Goal: Find specific page/section: Find specific page/section

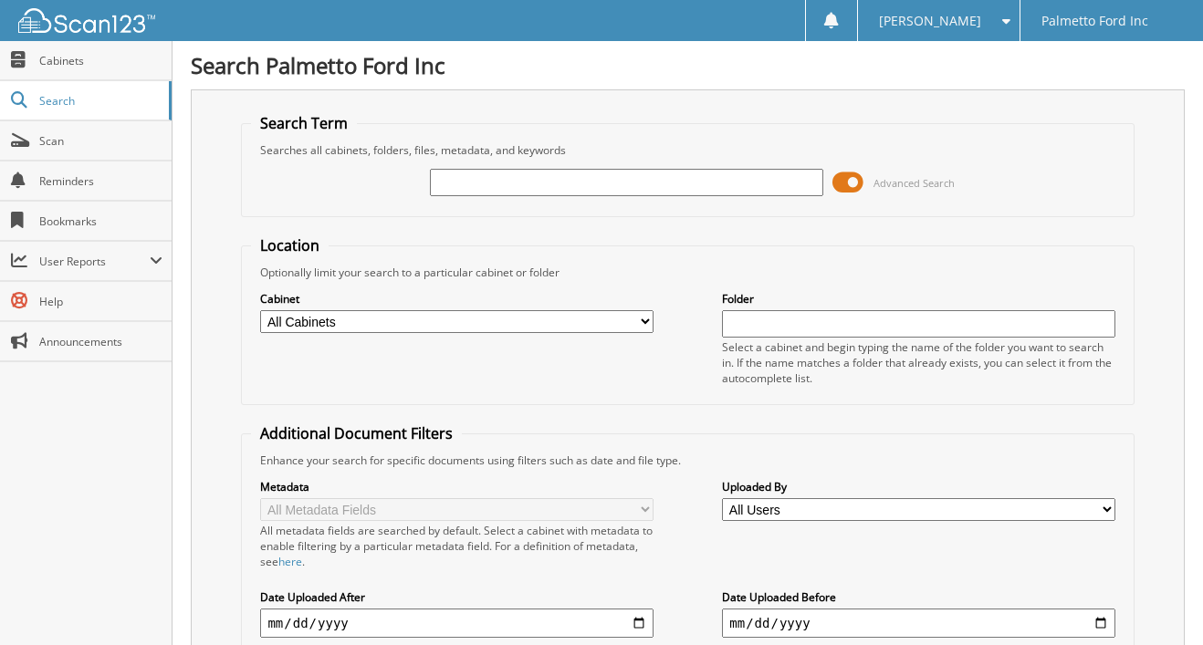
drag, startPoint x: 36, startPoint y: 533, endPoint x: 63, endPoint y: 467, distance: 70.8
click at [36, 533] on div "Close Cabinets Search Scan Reminders Bookmarks User Reports" at bounding box center [86, 343] width 172 height 604
click at [486, 182] on input "text" at bounding box center [626, 182] width 392 height 27
type input "H8959"
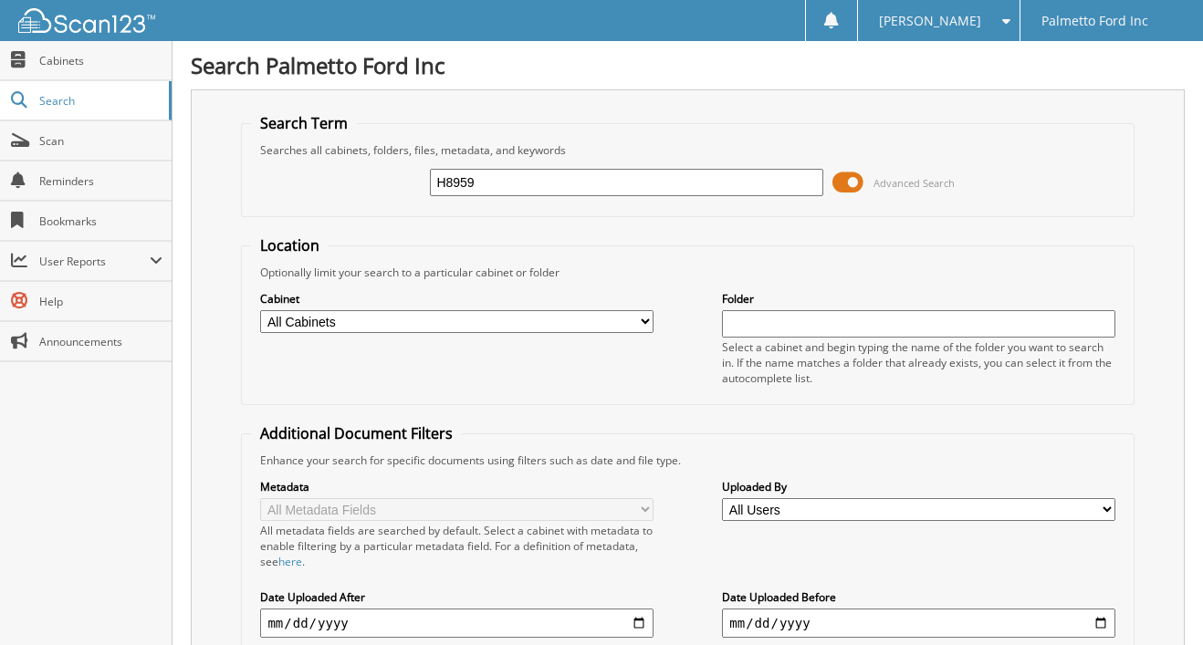
drag, startPoint x: 196, startPoint y: 330, endPoint x: 198, endPoint y: 319, distance: 11.1
click at [197, 328] on div "Search Term Searches all cabinets, folders, files, metadata, and keywords H8959…" at bounding box center [688, 446] width 994 height 714
